Goal: Information Seeking & Learning: Learn about a topic

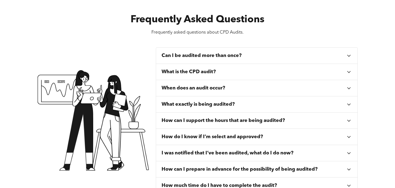
scroll to position [194, 0]
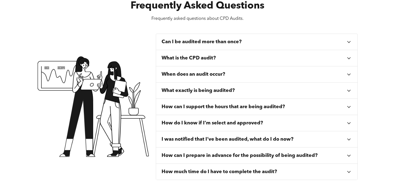
click at [266, 42] on div "Can I be audited more than once?" at bounding box center [254, 42] width 185 height 6
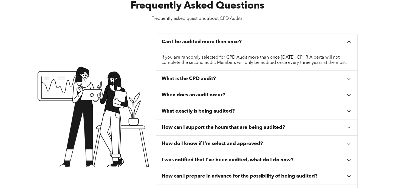
click at [333, 44] on div "Can I be audited more than once?" at bounding box center [257, 42] width 202 height 16
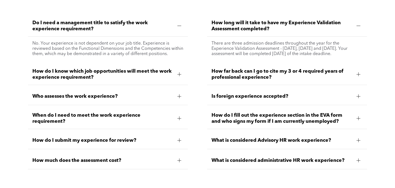
scroll to position [1620, 0]
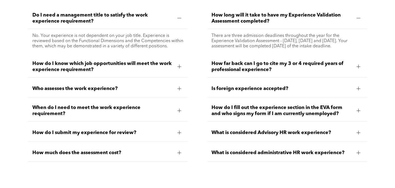
click at [263, 80] on div "Is foreign experience accepted?" at bounding box center [287, 88] width 160 height 17
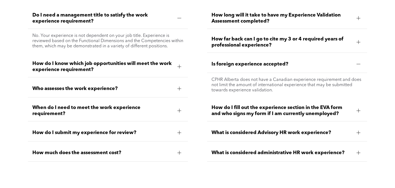
click at [278, 61] on span "Is foreign experience accepted?" at bounding box center [282, 64] width 141 height 6
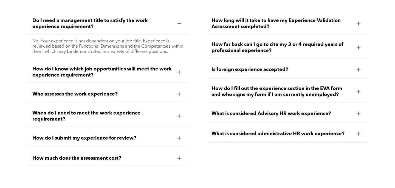
scroll to position [1605, 0]
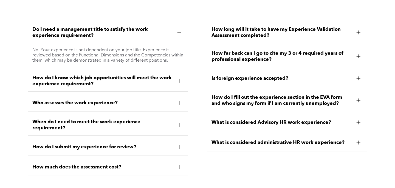
click at [170, 100] on span "Who assesses the work experience?" at bounding box center [102, 103] width 141 height 6
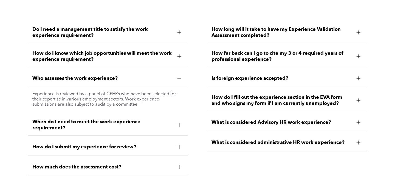
click at [180, 78] on div at bounding box center [180, 78] width 4 height 0
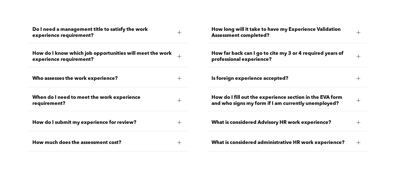
click at [181, 96] on div at bounding box center [179, 100] width 8 height 8
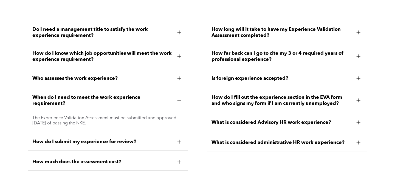
click at [181, 96] on div at bounding box center [179, 100] width 8 height 8
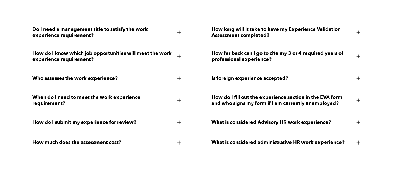
click at [178, 140] on div at bounding box center [180, 142] width 4 height 4
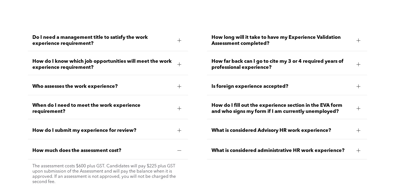
scroll to position [1603, 0]
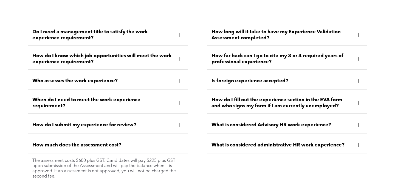
click at [180, 144] on div at bounding box center [180, 144] width 4 height 0
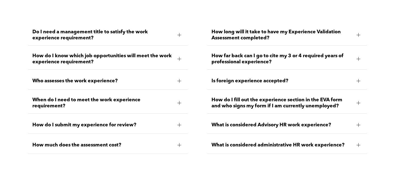
click at [180, 123] on div at bounding box center [179, 125] width 0 height 4
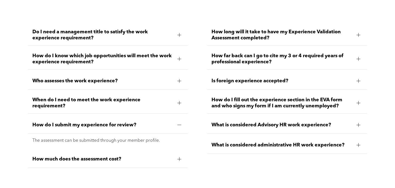
click at [180, 124] on div at bounding box center [180, 124] width 4 height 0
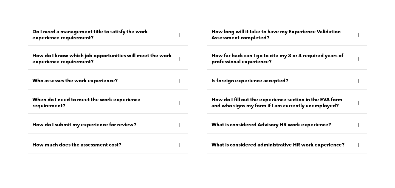
click at [180, 99] on div at bounding box center [179, 103] width 8 height 8
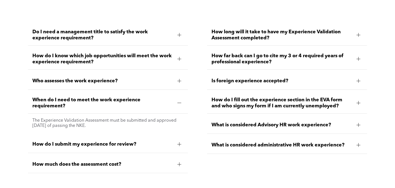
click at [180, 99] on div at bounding box center [179, 103] width 8 height 8
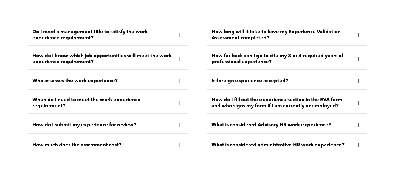
click at [180, 79] on div at bounding box center [180, 81] width 4 height 4
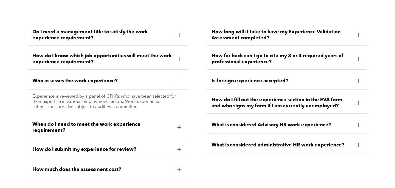
click at [180, 80] on div at bounding box center [180, 80] width 4 height 0
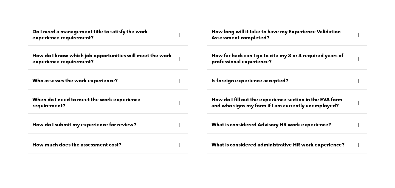
click at [180, 57] on div at bounding box center [179, 59] width 0 height 4
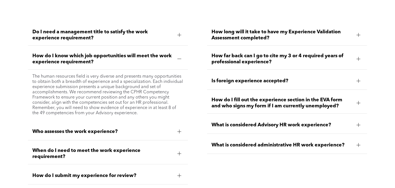
click at [180, 58] on div at bounding box center [180, 58] width 4 height 0
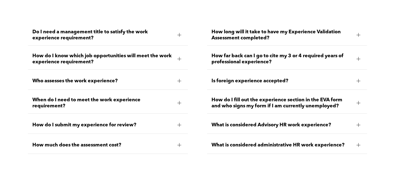
click at [180, 33] on div at bounding box center [180, 35] width 4 height 4
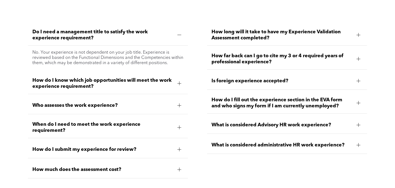
click at [180, 33] on div at bounding box center [179, 35] width 0 height 4
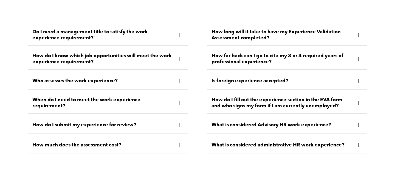
click at [358, 57] on div at bounding box center [359, 59] width 4 height 4
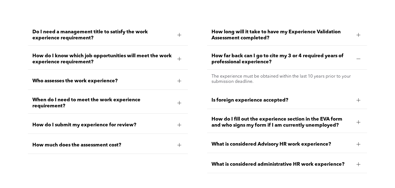
click at [358, 57] on div at bounding box center [359, 59] width 4 height 4
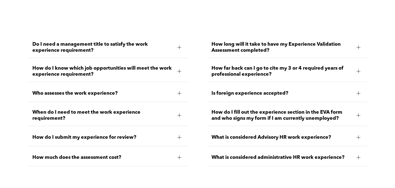
scroll to position [1590, 0]
click at [358, 135] on div at bounding box center [359, 137] width 4 height 4
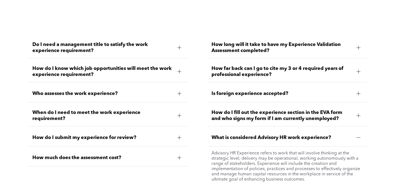
click at [358, 135] on div at bounding box center [359, 137] width 4 height 4
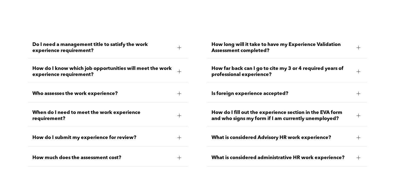
click at [357, 149] on div "What is considered administrative HR work experience?" at bounding box center [287, 157] width 160 height 17
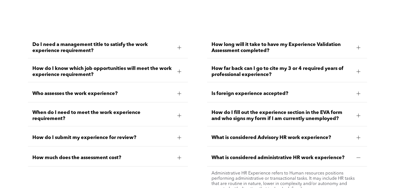
click at [357, 149] on div "What is considered administrative HR work experience?" at bounding box center [287, 157] width 160 height 17
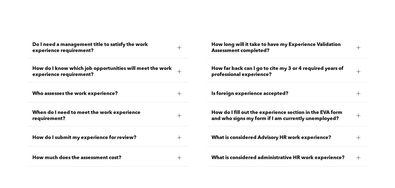
click at [360, 88] on div "Is foreign experience accepted?" at bounding box center [287, 93] width 160 height 17
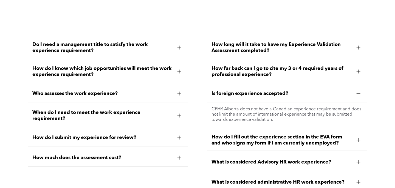
click at [360, 91] on div at bounding box center [359, 93] width 4 height 4
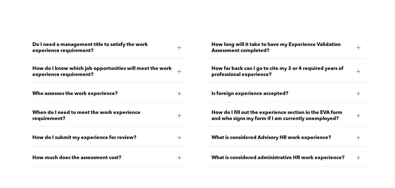
click at [359, 111] on div at bounding box center [359, 115] width 8 height 8
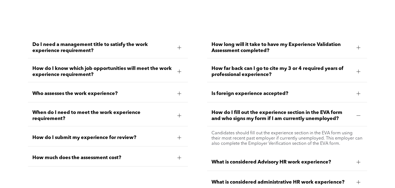
click at [356, 111] on div at bounding box center [359, 115] width 8 height 8
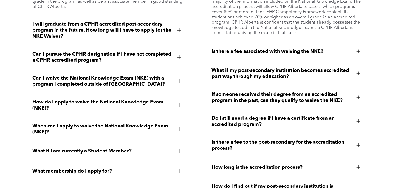
scroll to position [488, 0]
